Goal: Task Accomplishment & Management: Use online tool/utility

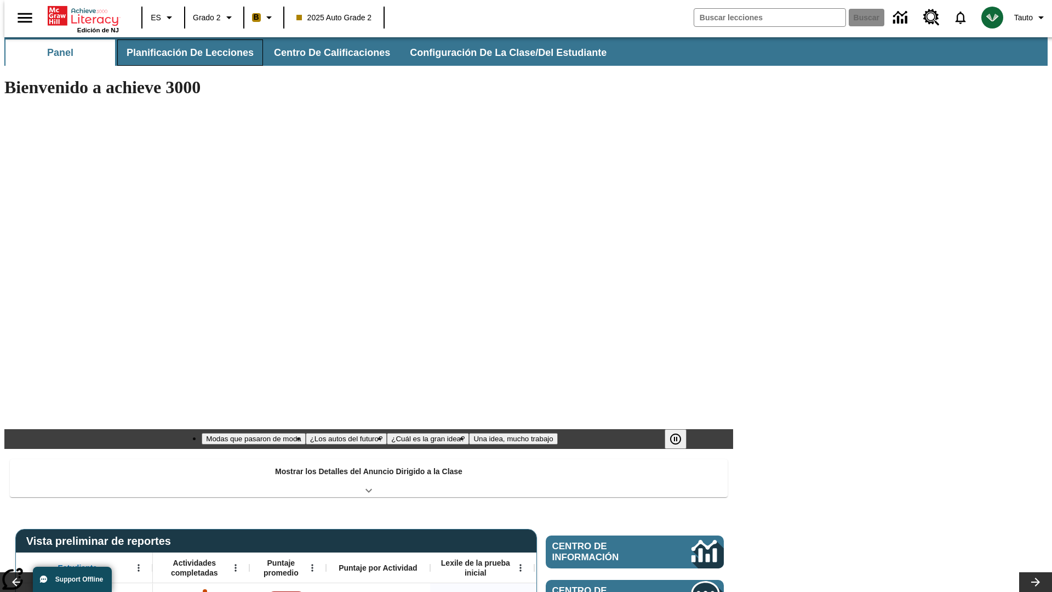
click at [184, 53] on span "Planificación de lecciones" at bounding box center [190, 53] width 127 height 13
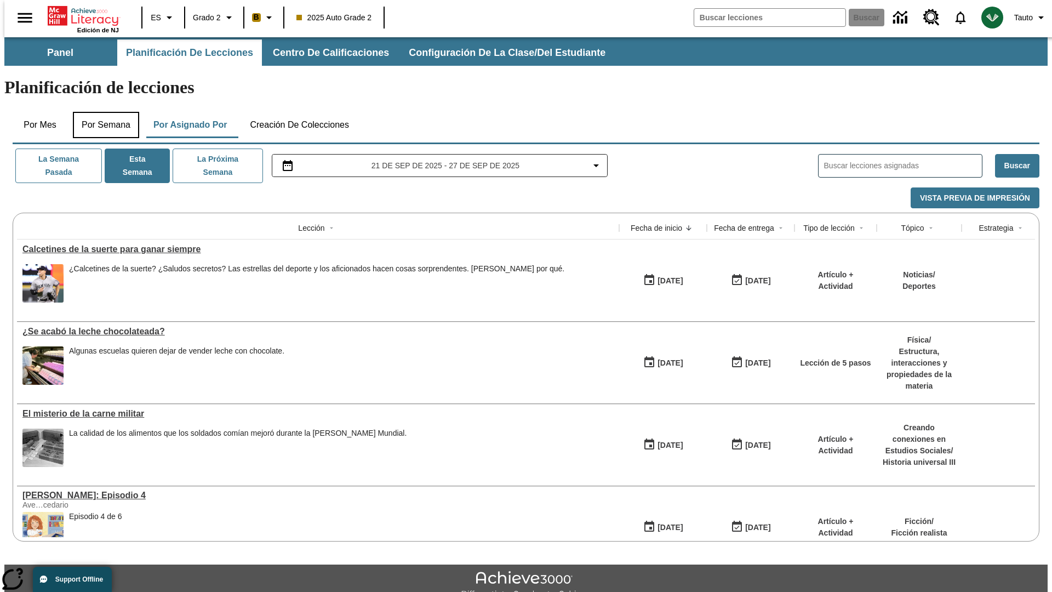
click at [102, 112] on button "Por semana" at bounding box center [106, 125] width 66 height 26
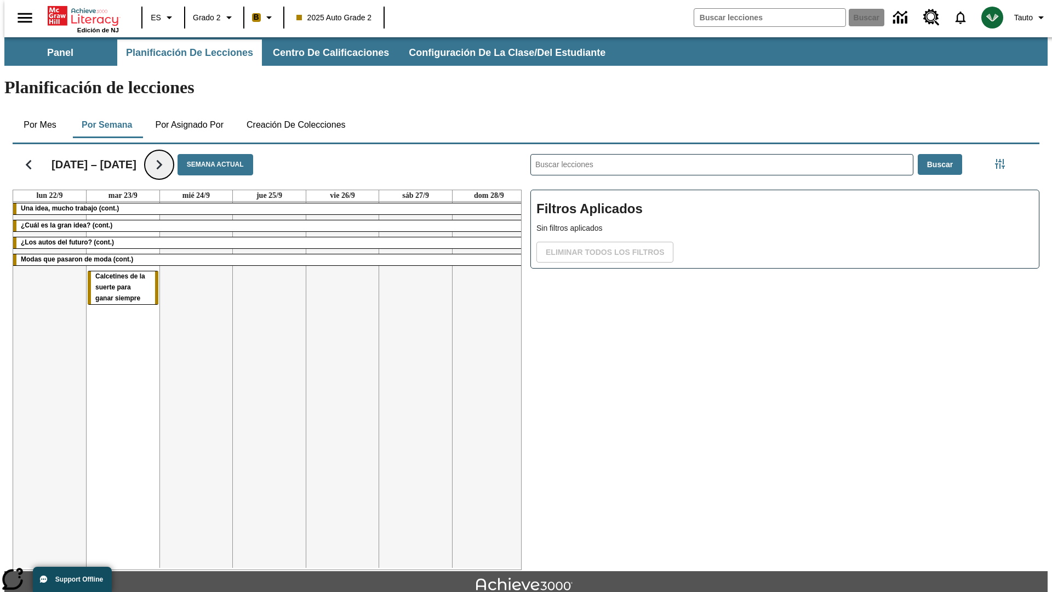
click at [158, 155] on icon "Seguir" at bounding box center [159, 164] width 19 height 19
click at [169, 155] on icon "Seguir" at bounding box center [159, 164] width 19 height 19
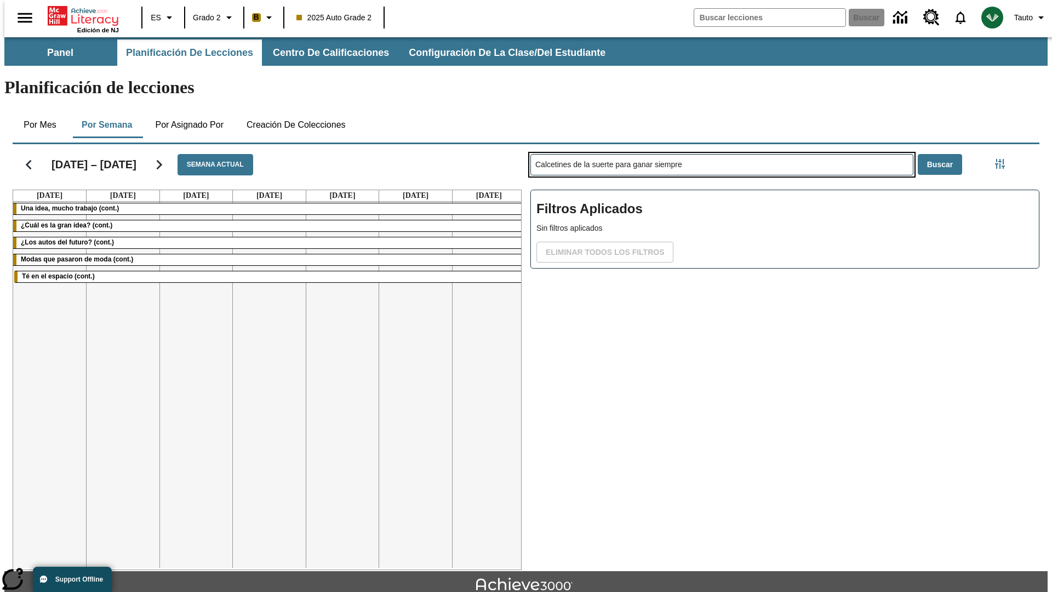
type input "Calcetines de la suerte para ganar siempre"
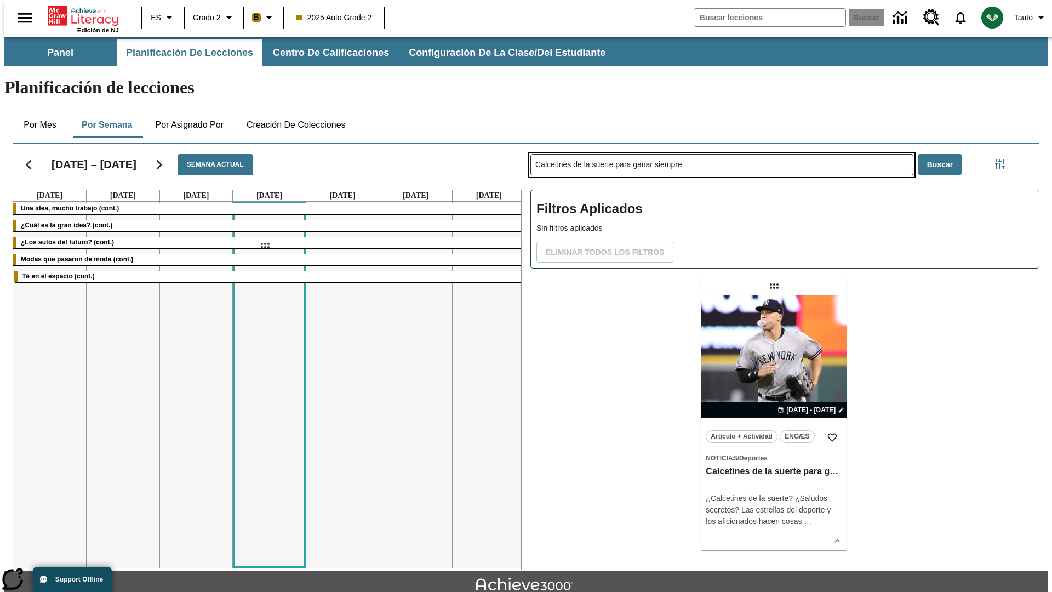
drag, startPoint x: 775, startPoint y: 243, endPoint x: 265, endPoint y: 245, distance: 510.5
click at [265, 245] on div "[DATE] – [DATE] Semana actual [DATE] [DATE] [DATE] [DATE] [DATE] [DATE] [DATE] …" at bounding box center [521, 355] width 1035 height 430
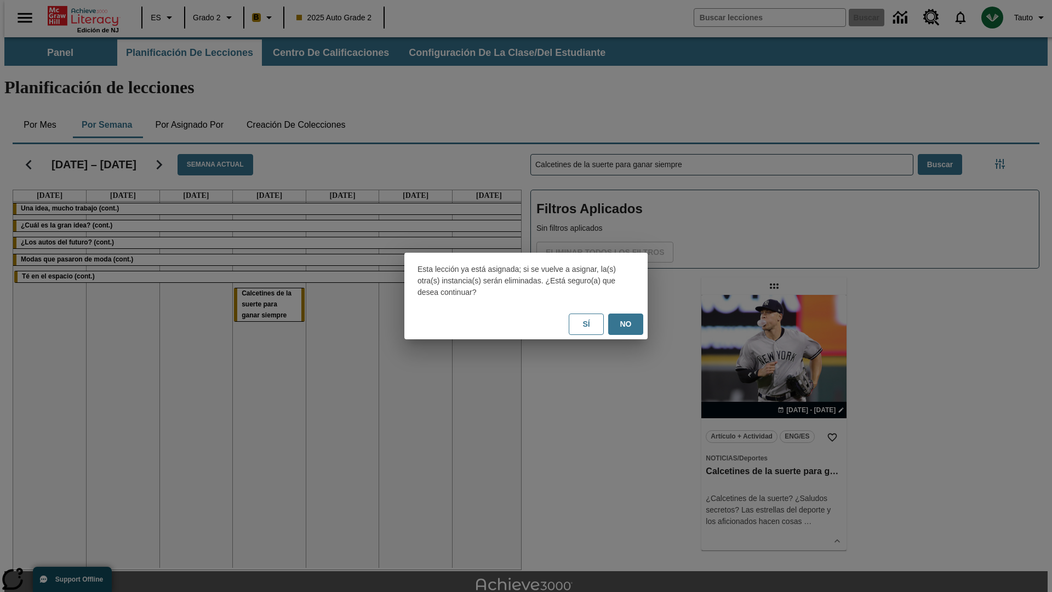
click at [626, 324] on button "No" at bounding box center [625, 323] width 35 height 21
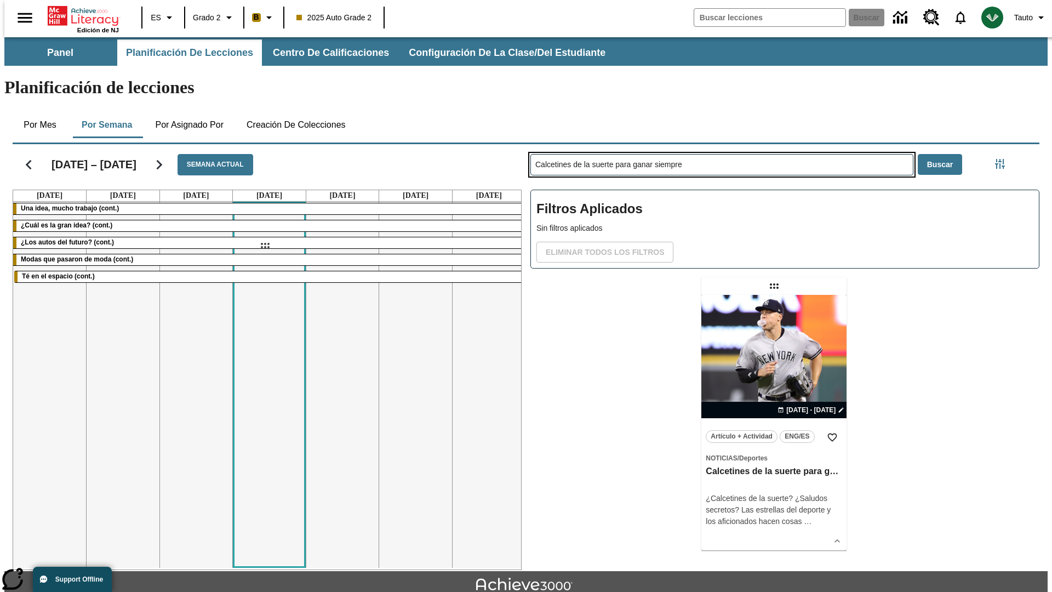
drag, startPoint x: 775, startPoint y: 243, endPoint x: 265, endPoint y: 245, distance: 510.5
click at [265, 245] on div "[DATE] – [DATE] Semana actual [DATE] [DATE] [DATE] [DATE] [DATE] [DATE] [DATE] …" at bounding box center [521, 355] width 1035 height 430
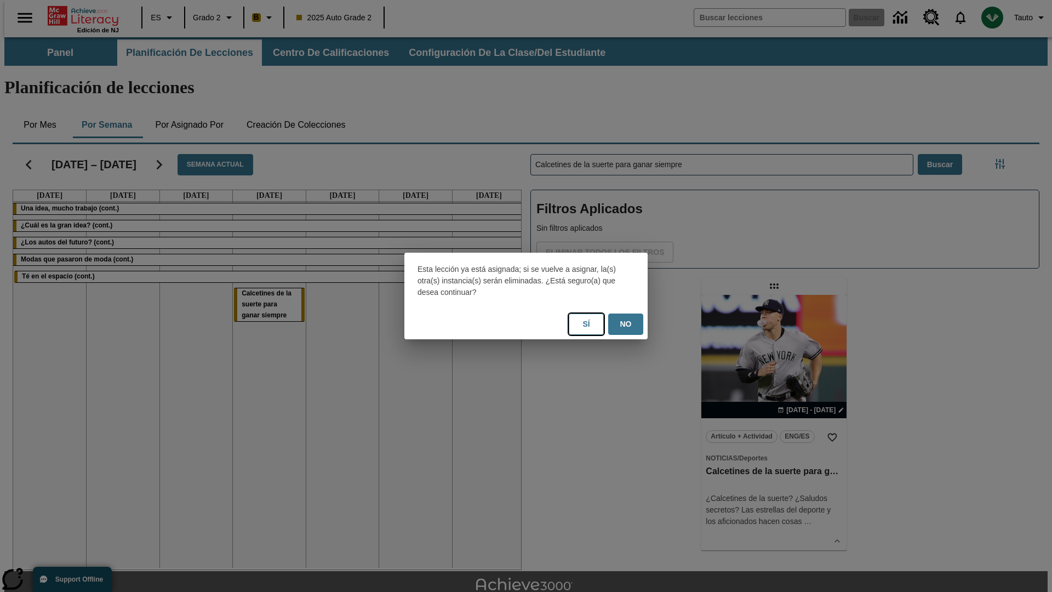
click at [586, 324] on button "Sí" at bounding box center [586, 323] width 35 height 21
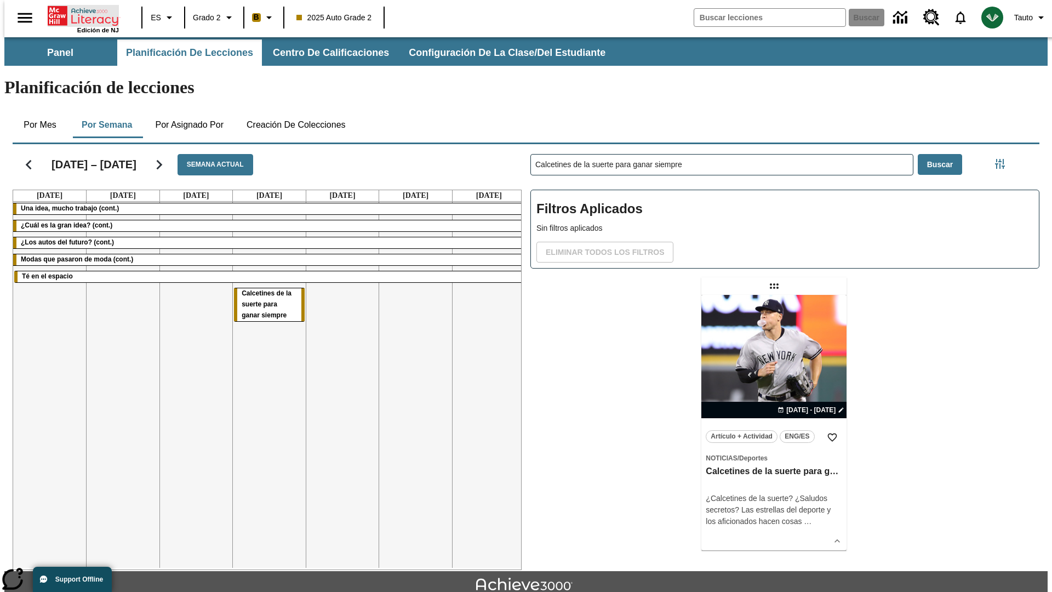
click at [79, 15] on icon "Portada" at bounding box center [84, 16] width 73 height 22
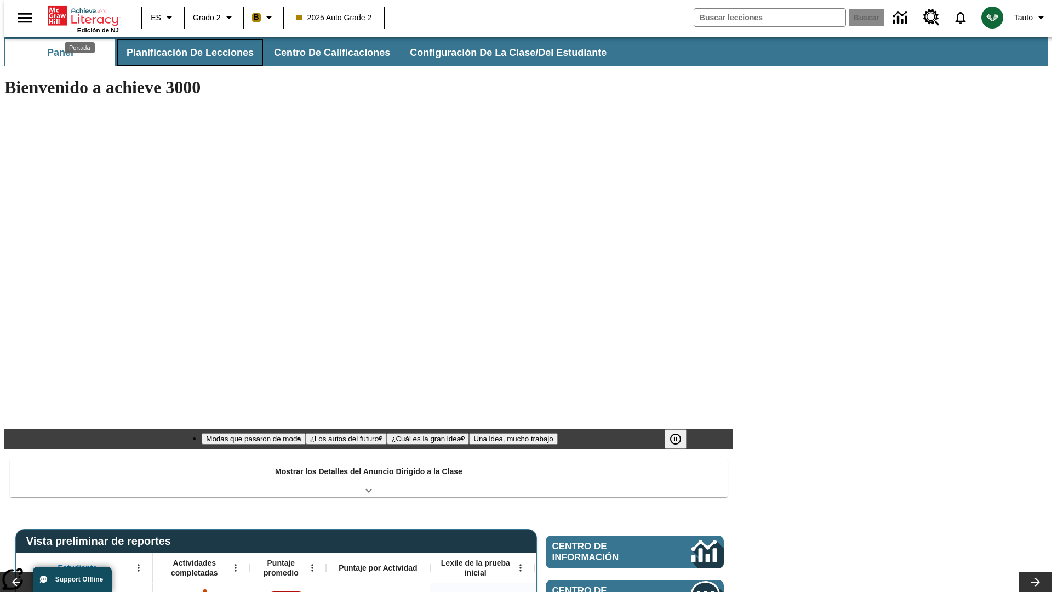
click at [184, 53] on span "Planificación de lecciones" at bounding box center [190, 53] width 127 height 13
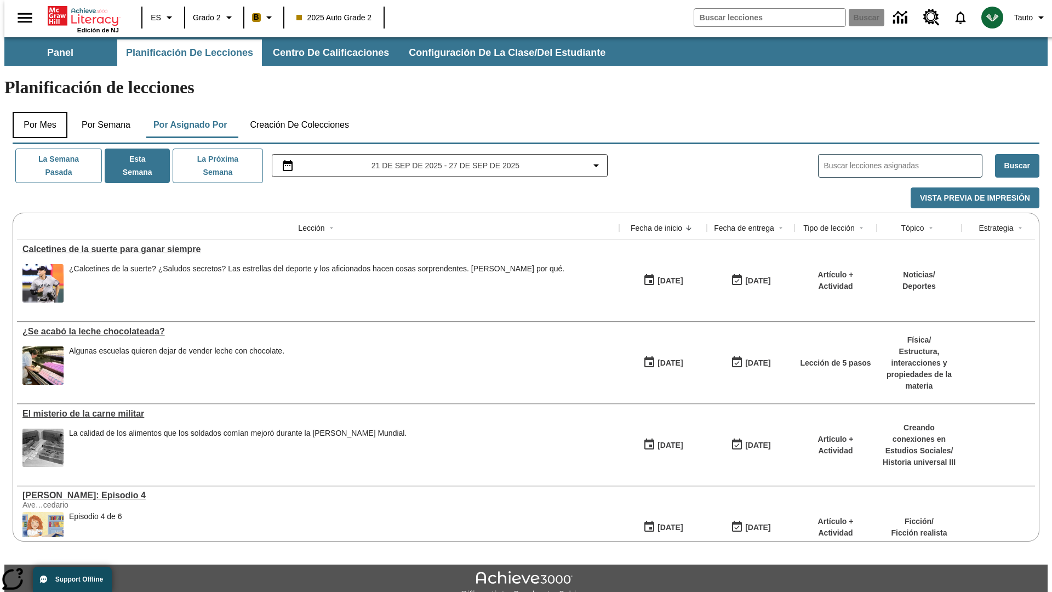
click at [36, 112] on button "Por mes" at bounding box center [40, 125] width 55 height 26
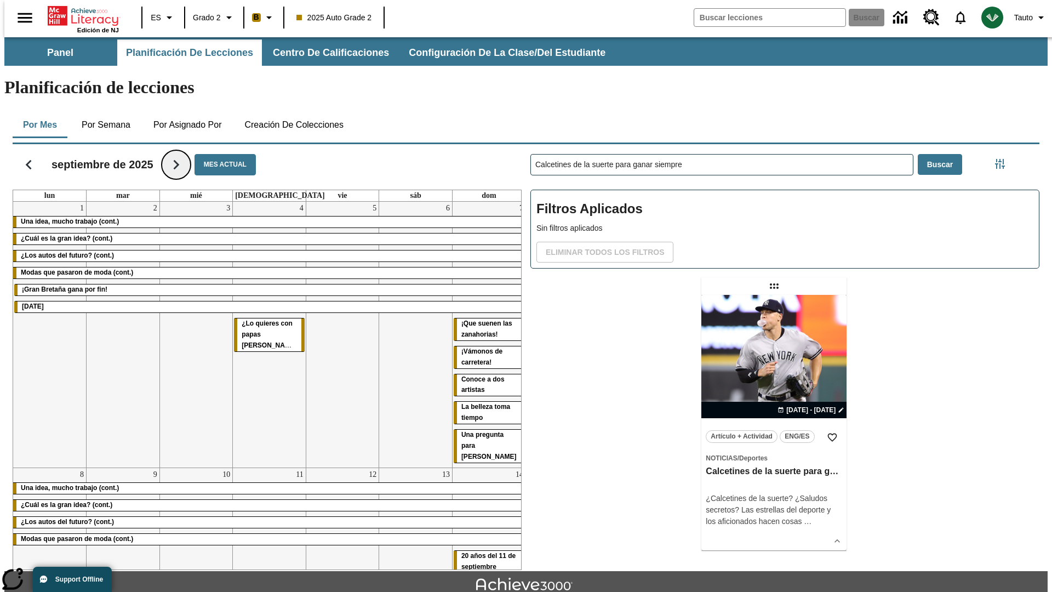
click at [176, 155] on icon "Seguir" at bounding box center [176, 164] width 19 height 19
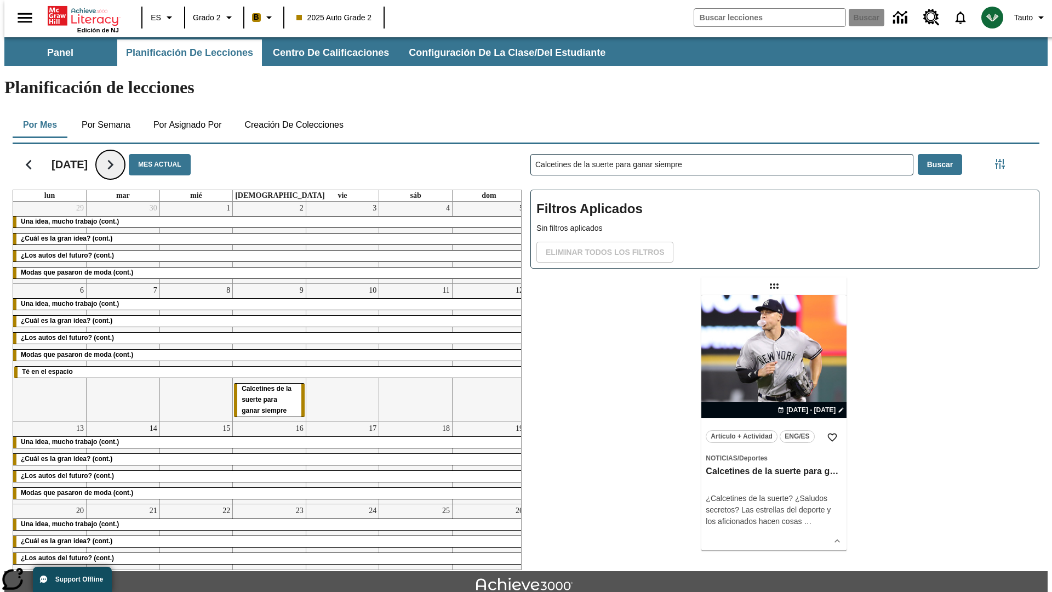
click at [120, 155] on icon "Seguir" at bounding box center [110, 164] width 19 height 19
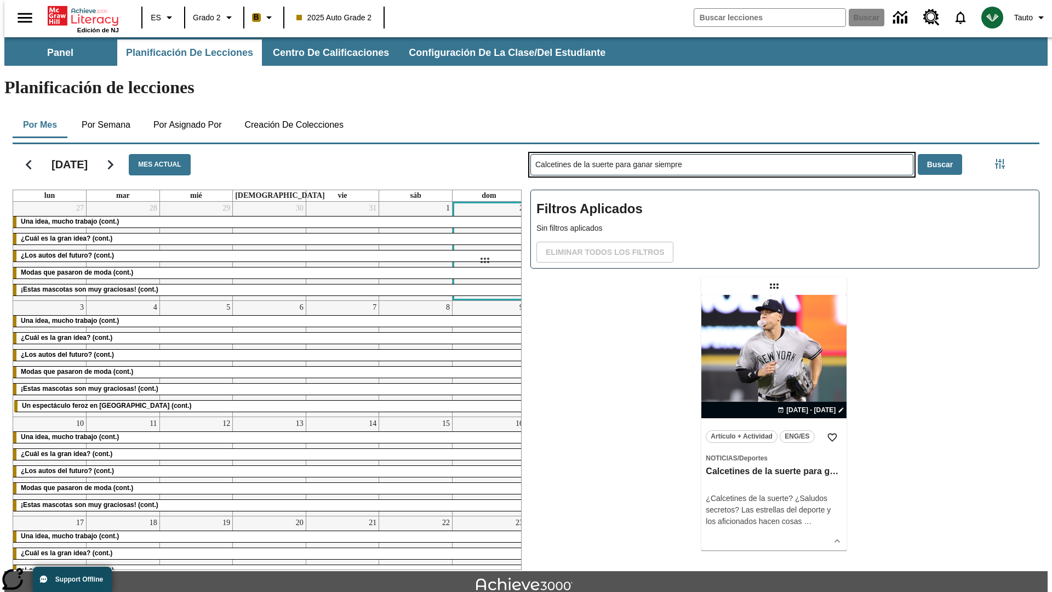
drag, startPoint x: 775, startPoint y: 243, endPoint x: 484, endPoint y: 260, distance: 291.4
click at [484, 260] on div "[DATE] Mes actual lun mar mié jue vie sáb dom 27 Una idea, mucho trabajo (cont.…" at bounding box center [521, 355] width 1035 height 430
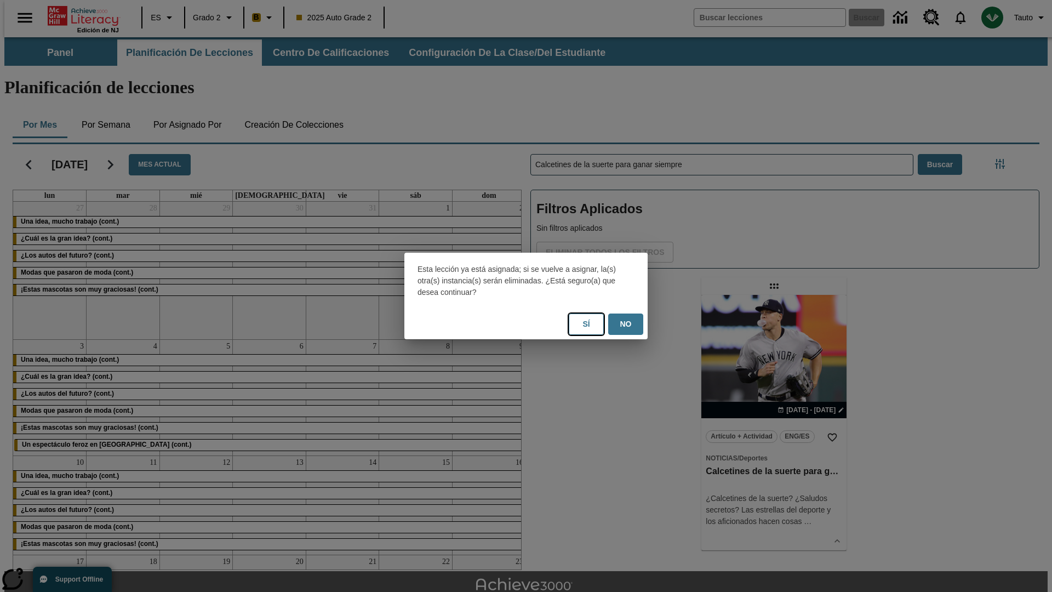
click at [586, 324] on button "Sí" at bounding box center [586, 323] width 35 height 21
